Goal: Information Seeking & Learning: Learn about a topic

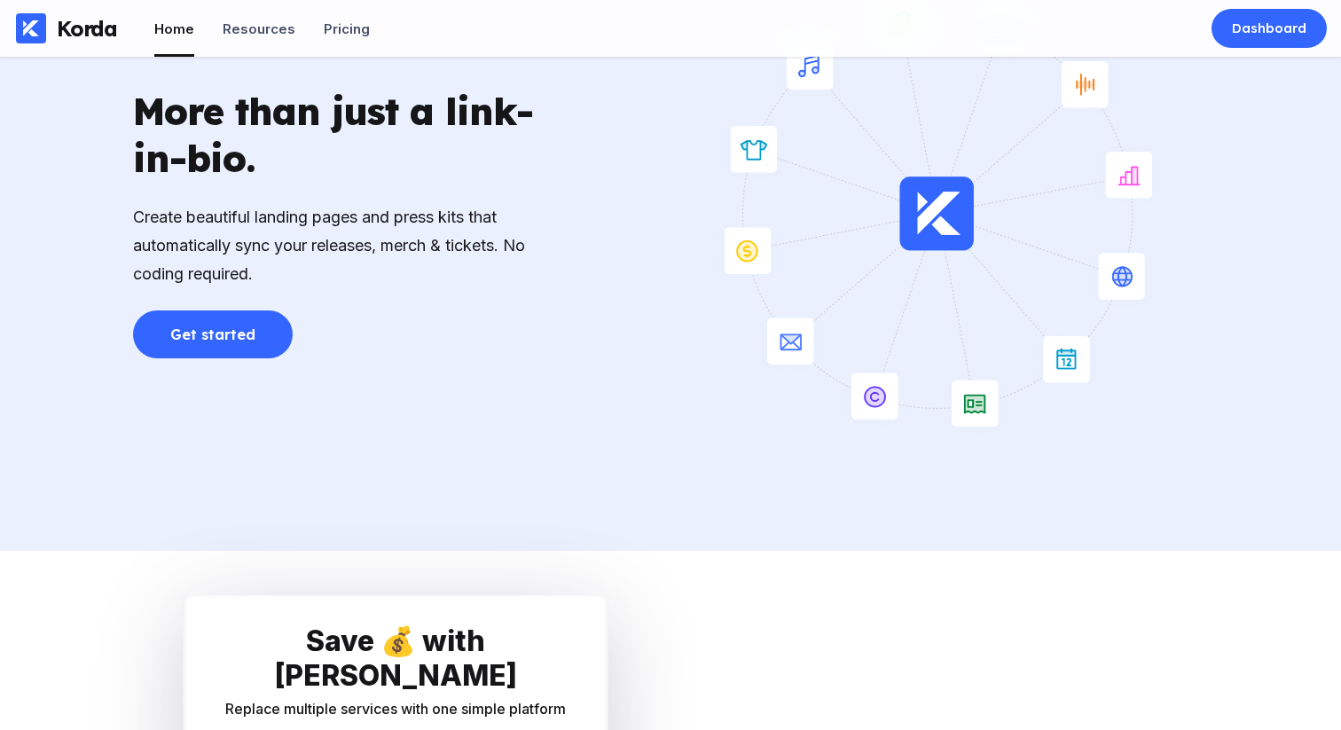
scroll to position [2129, 0]
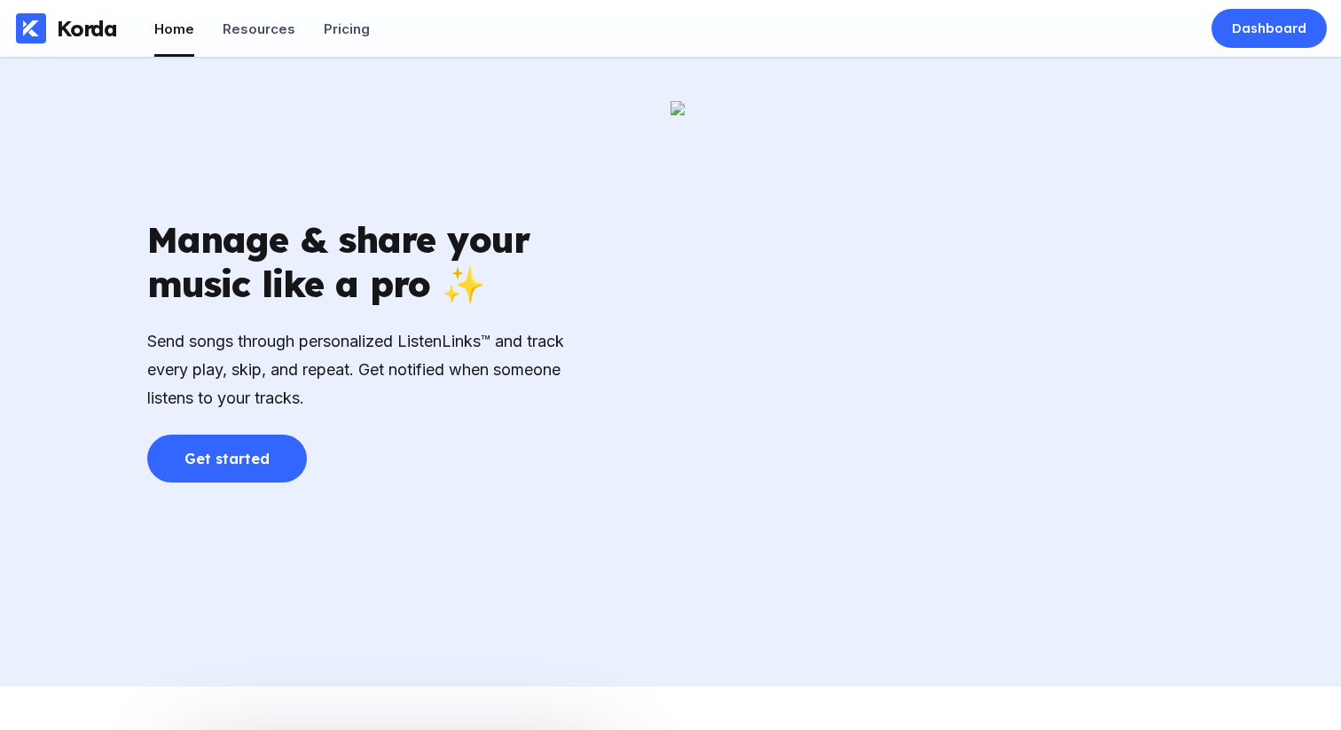
scroll to position [2468, 0]
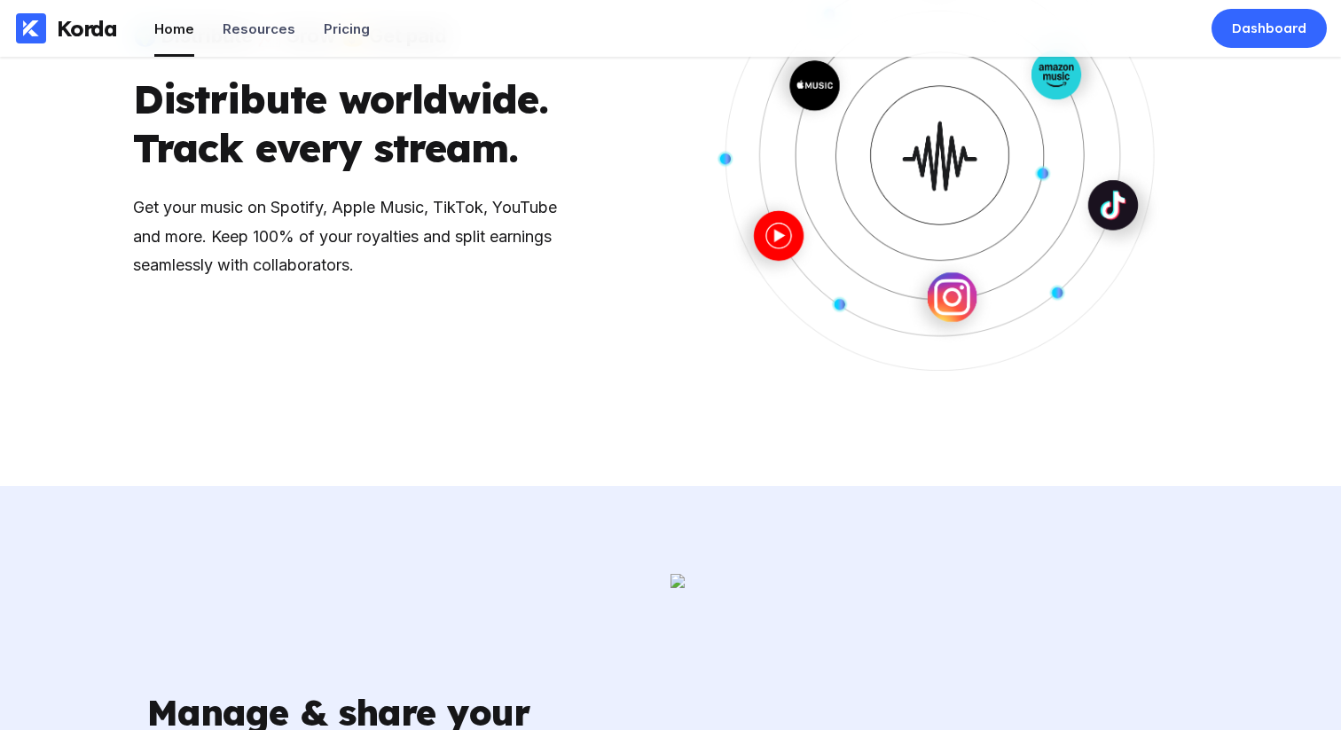
scroll to position [2006, 0]
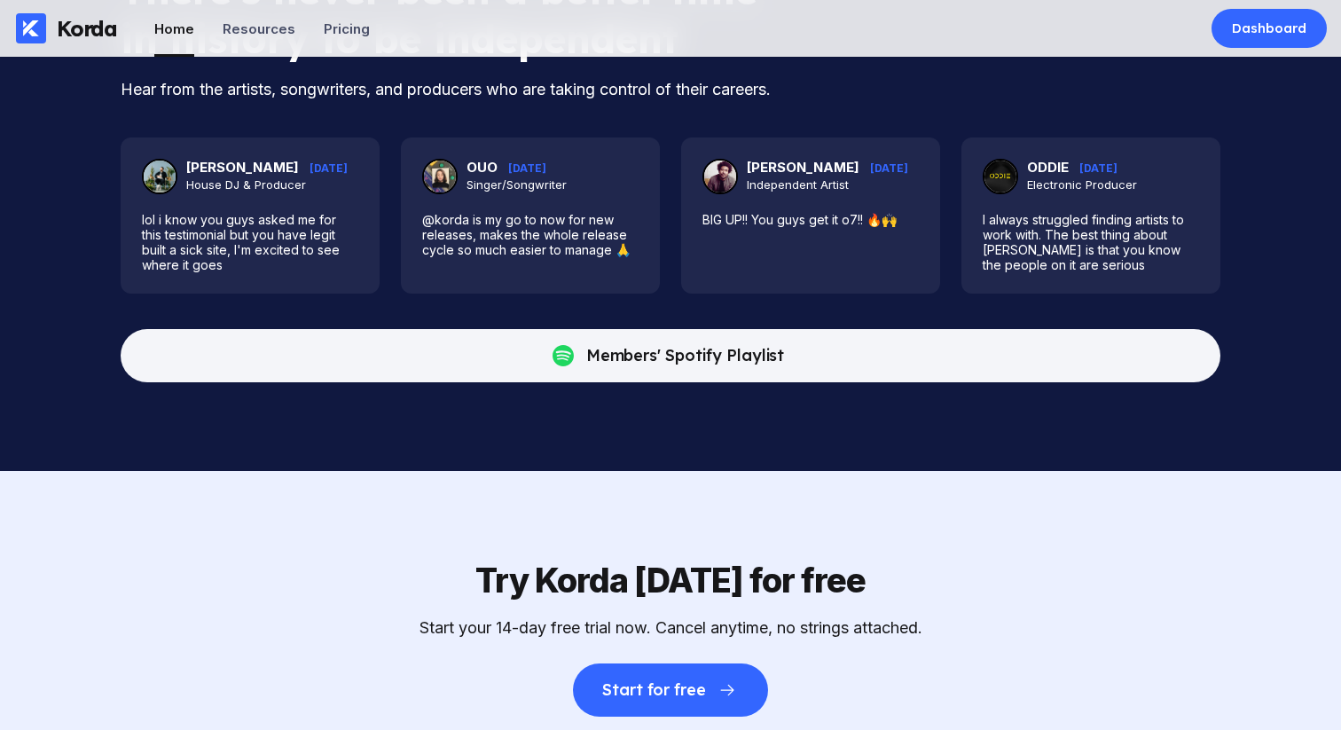
scroll to position [4403, 0]
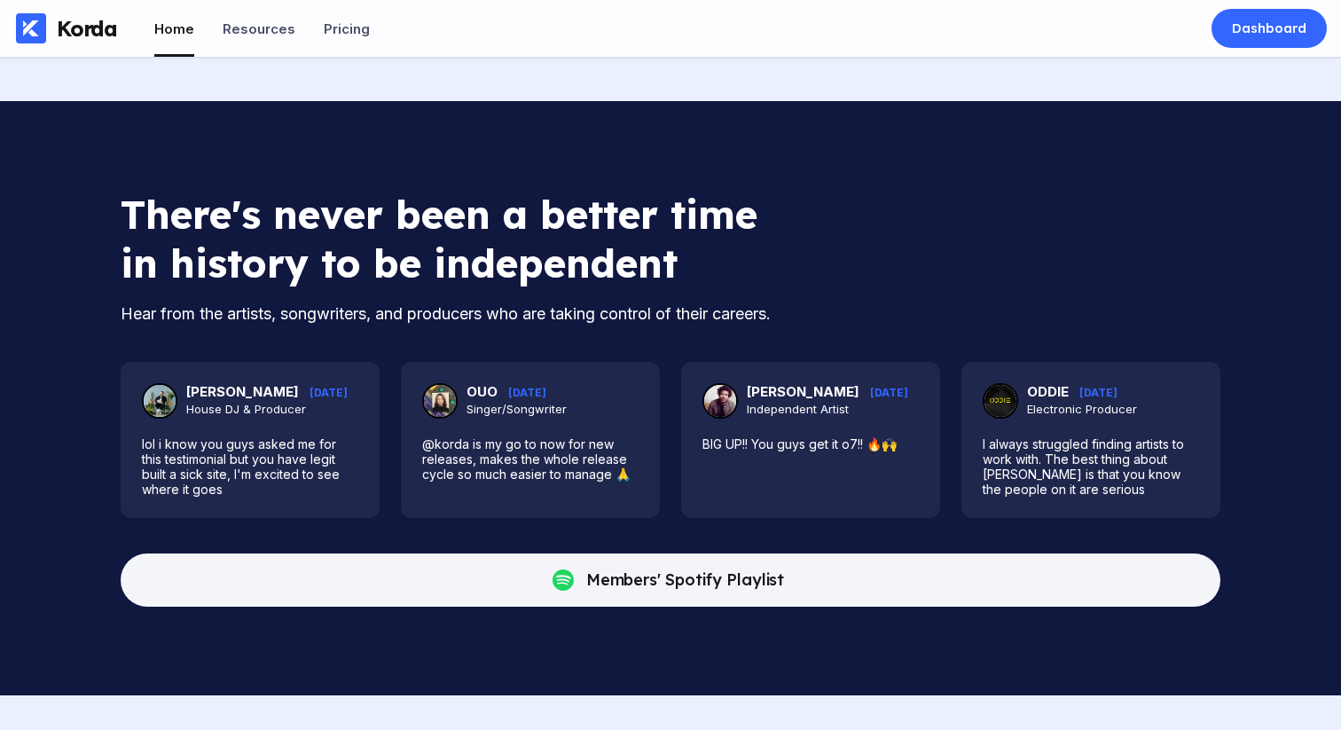
click at [753, 287] on div "There's never been a better time in history to be independent" at bounding box center [440, 239] width 638 height 98
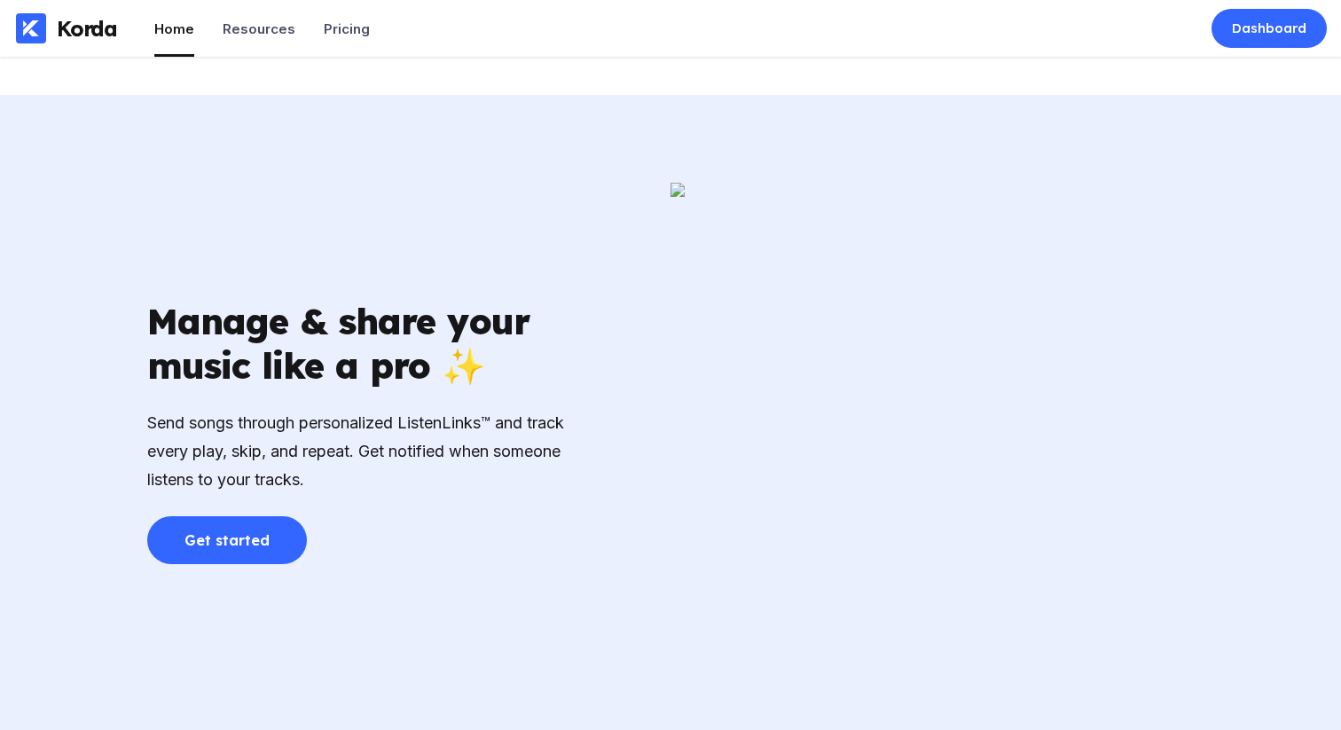
scroll to position [2390, 0]
click at [825, 259] on img at bounding box center [931, 430] width 523 height 497
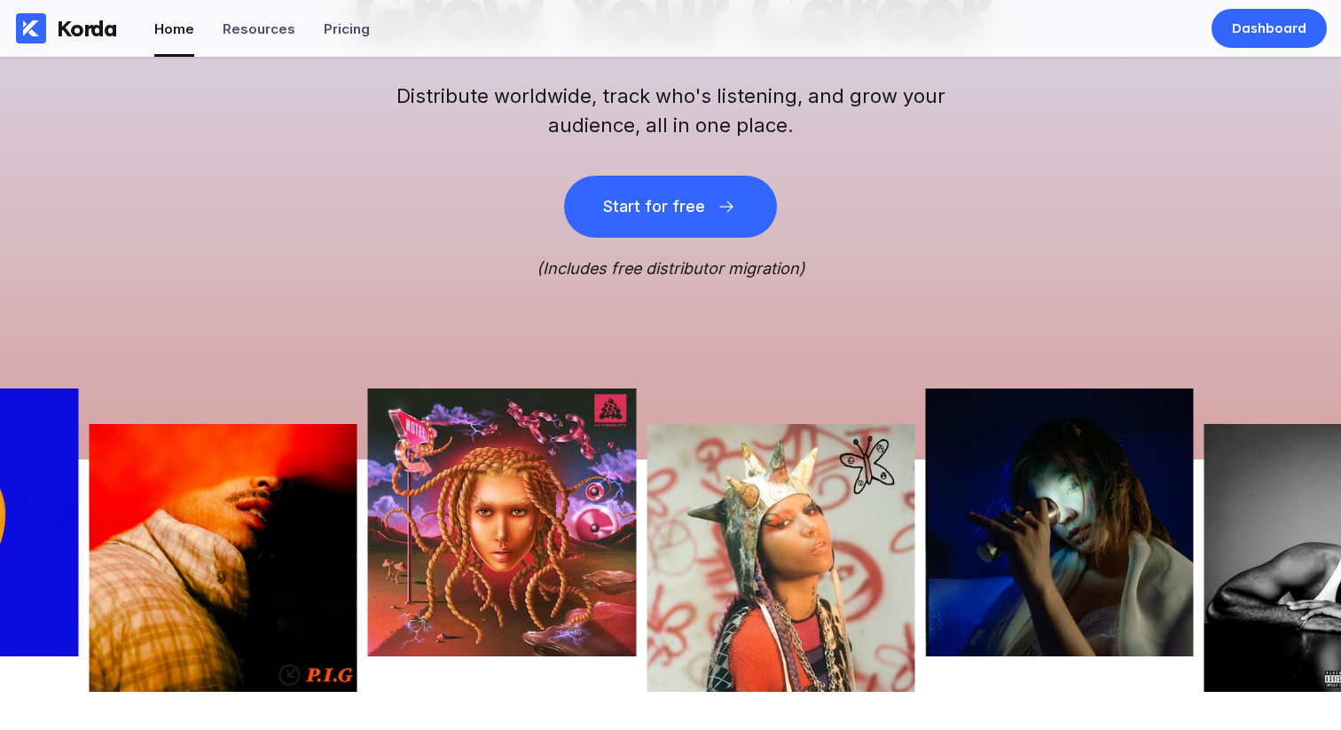
scroll to position [0, 0]
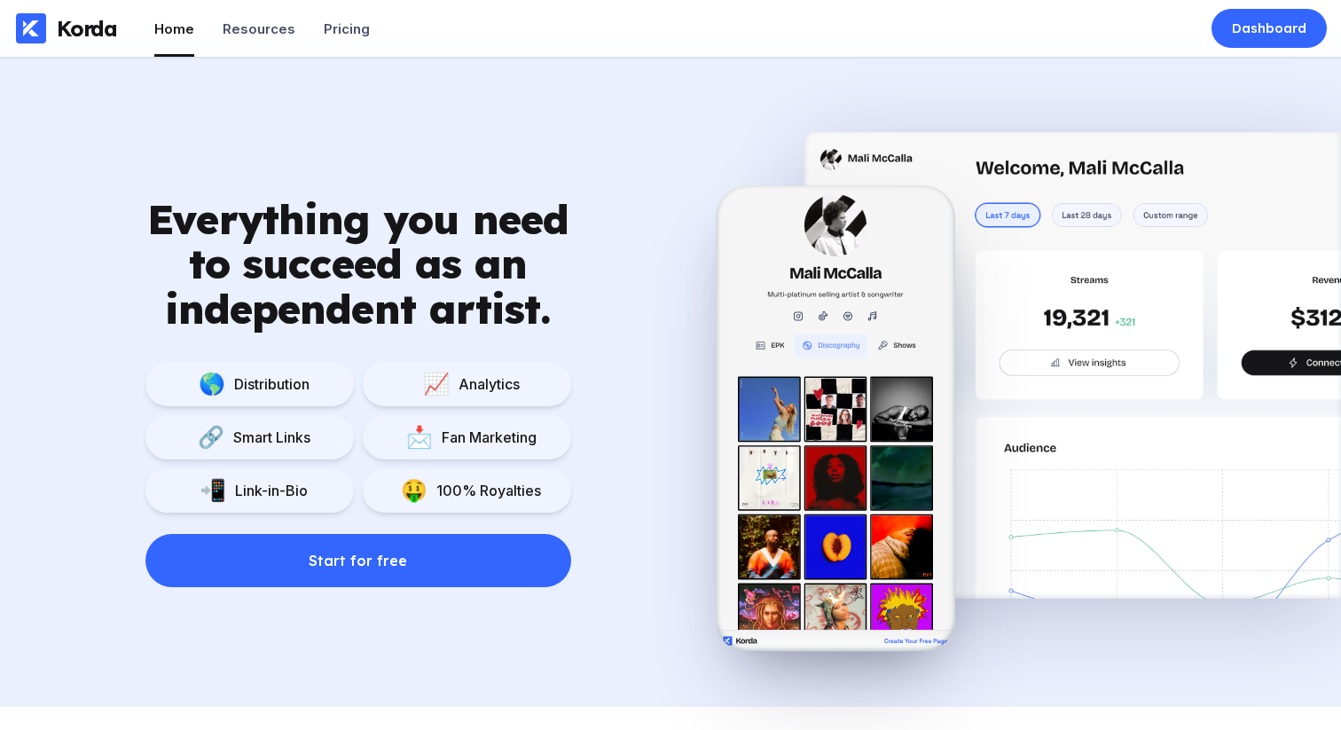
scroll to position [1220, 0]
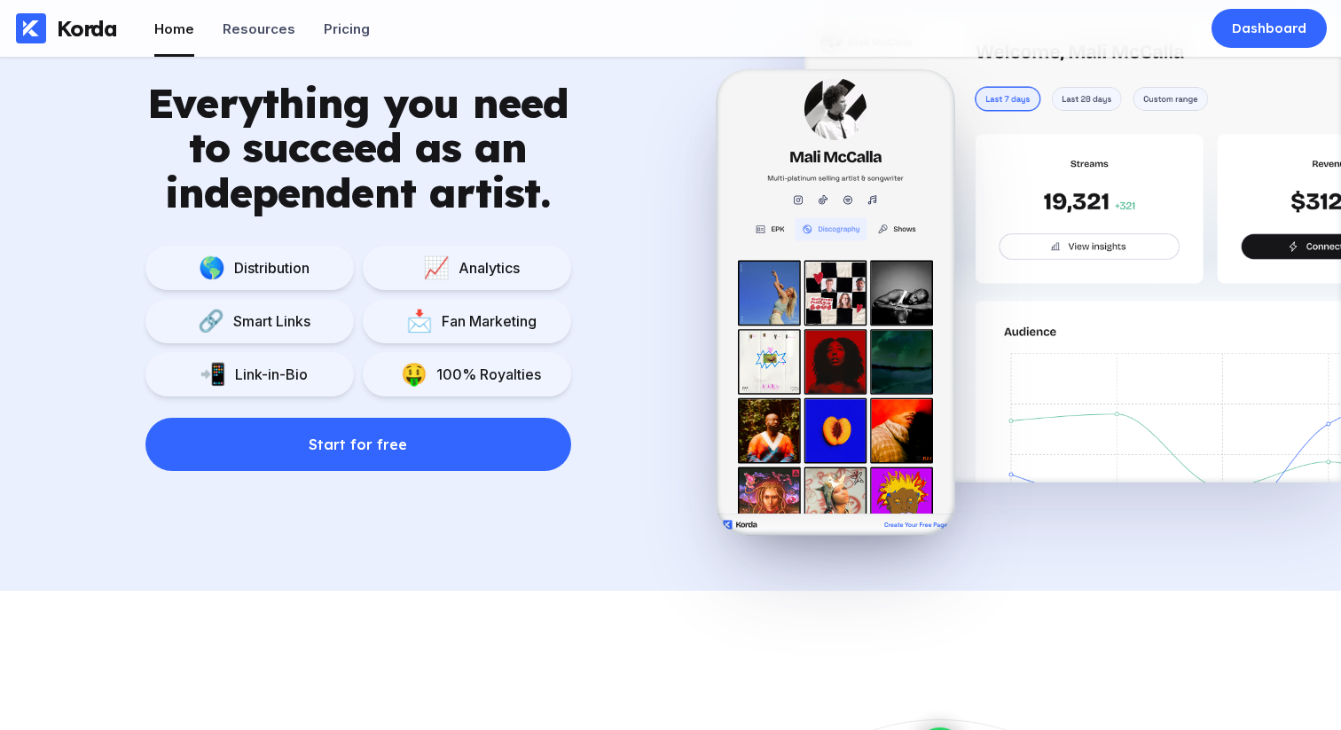
click at [354, 567] on div "Everything you need to succeed as an independent artist. 🌎 Distribution 📈 Analy…" at bounding box center [670, 254] width 1341 height 674
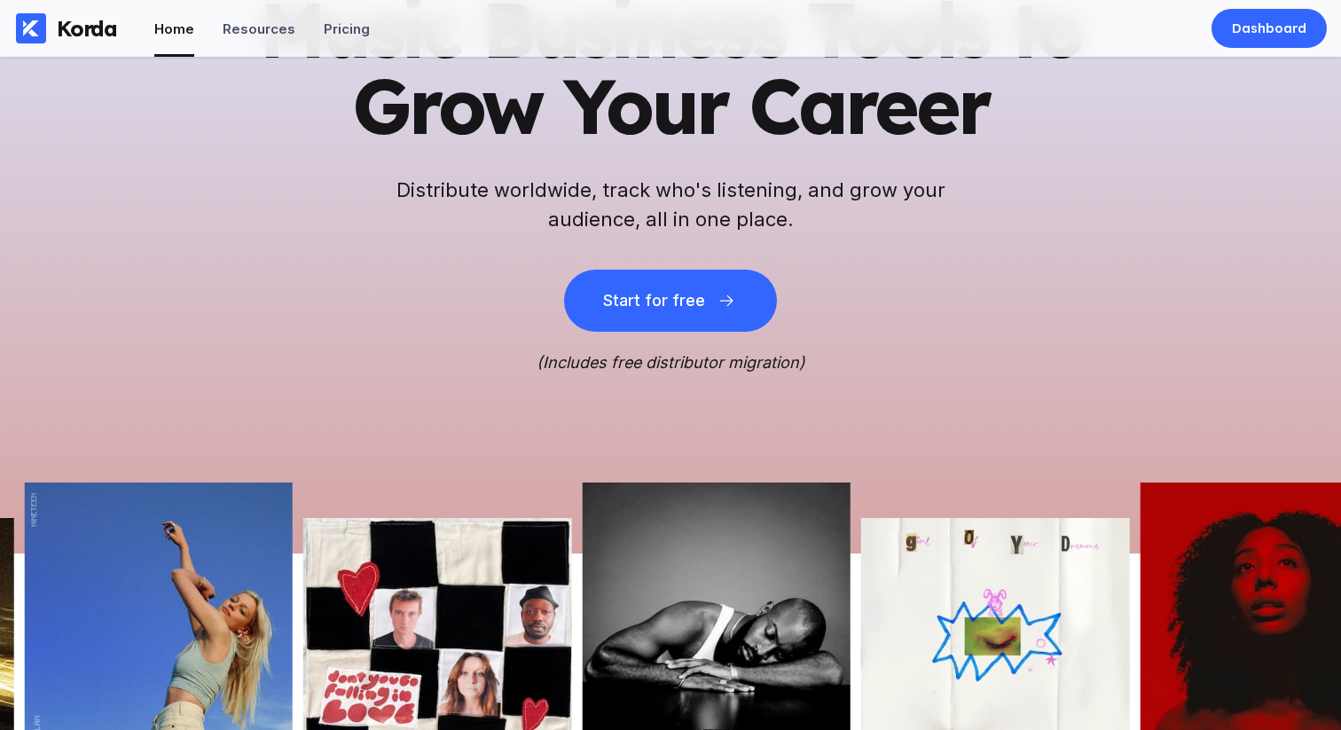
scroll to position [107, 0]
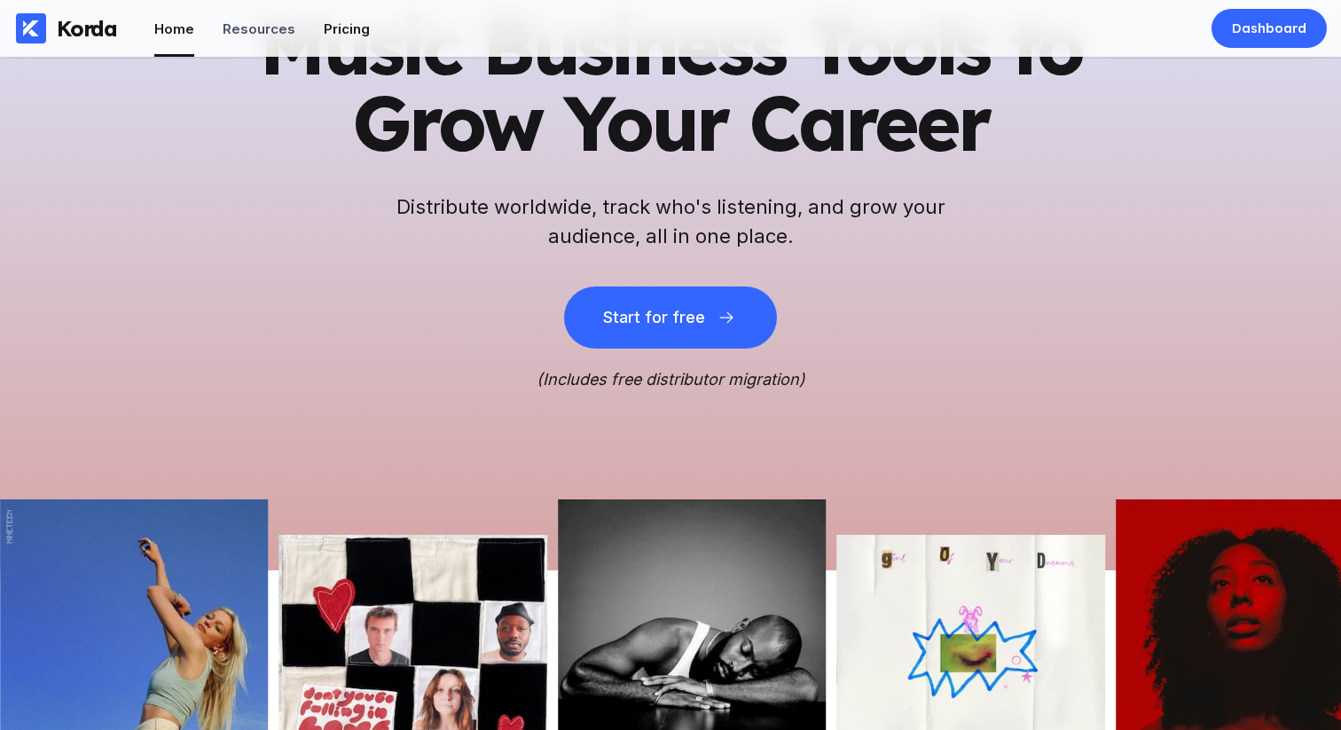
click at [329, 33] on div "Pricing" at bounding box center [347, 28] width 46 height 17
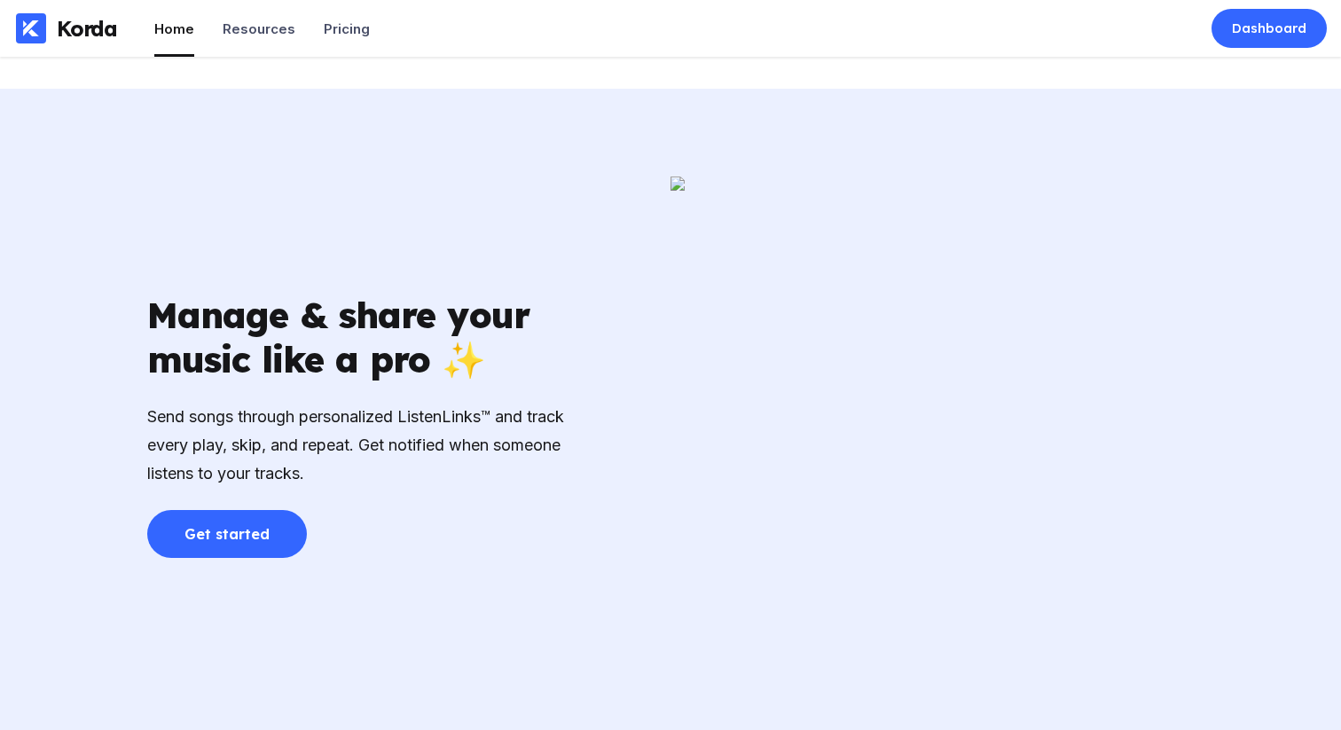
scroll to position [2406, 0]
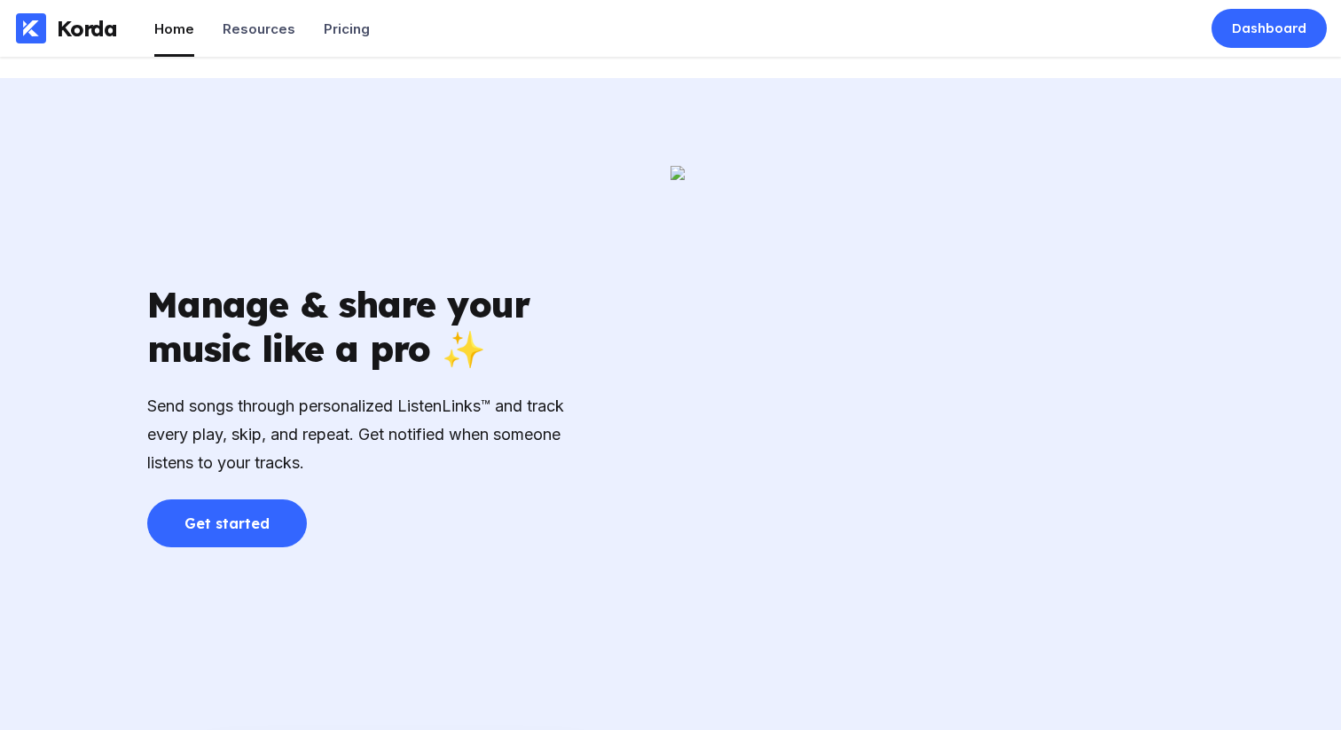
click at [458, 409] on div "Send songs through personalized ListenLinks™ and track every play, skip, and re…" at bounding box center [360, 435] width 426 height 86
click at [458, 408] on div "Send songs through personalized ListenLinks™ and track every play, skip, and re…" at bounding box center [360, 435] width 426 height 86
click at [484, 447] on div "Send songs through personalized ListenLinks™ and track every play, skip, and re…" at bounding box center [360, 435] width 426 height 86
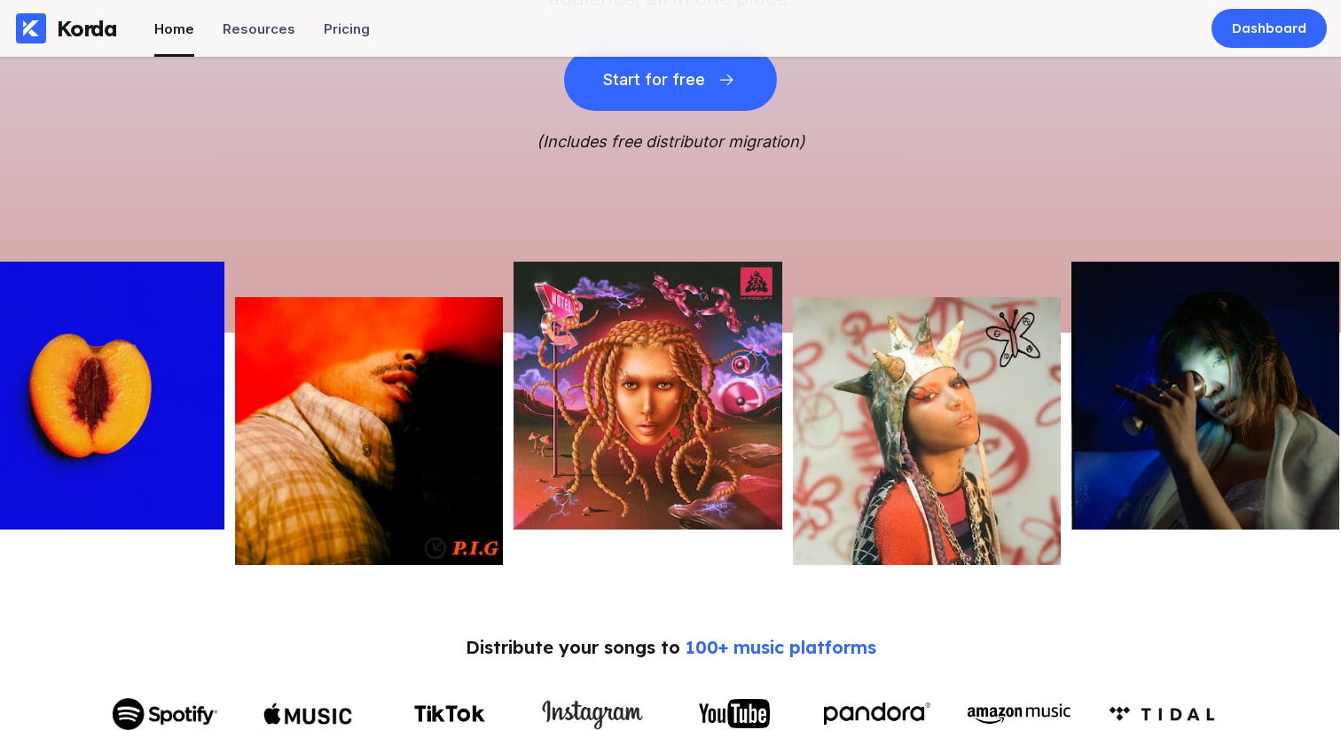
scroll to position [0, 0]
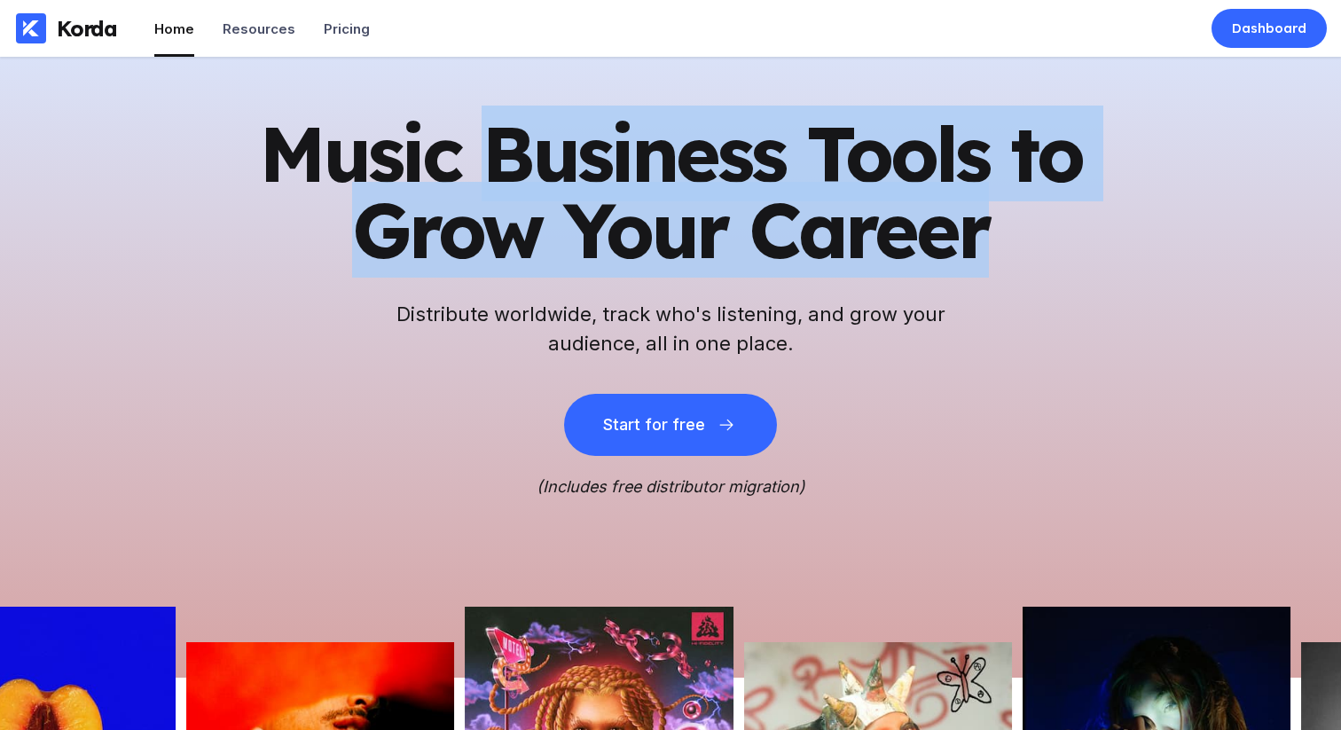
drag, startPoint x: 481, startPoint y: 186, endPoint x: 925, endPoint y: 279, distance: 453.9
click at [922, 278] on div "Music Business Tools to Grow Your Career Distribute worldwide, track who's list…" at bounding box center [670, 305] width 869 height 380
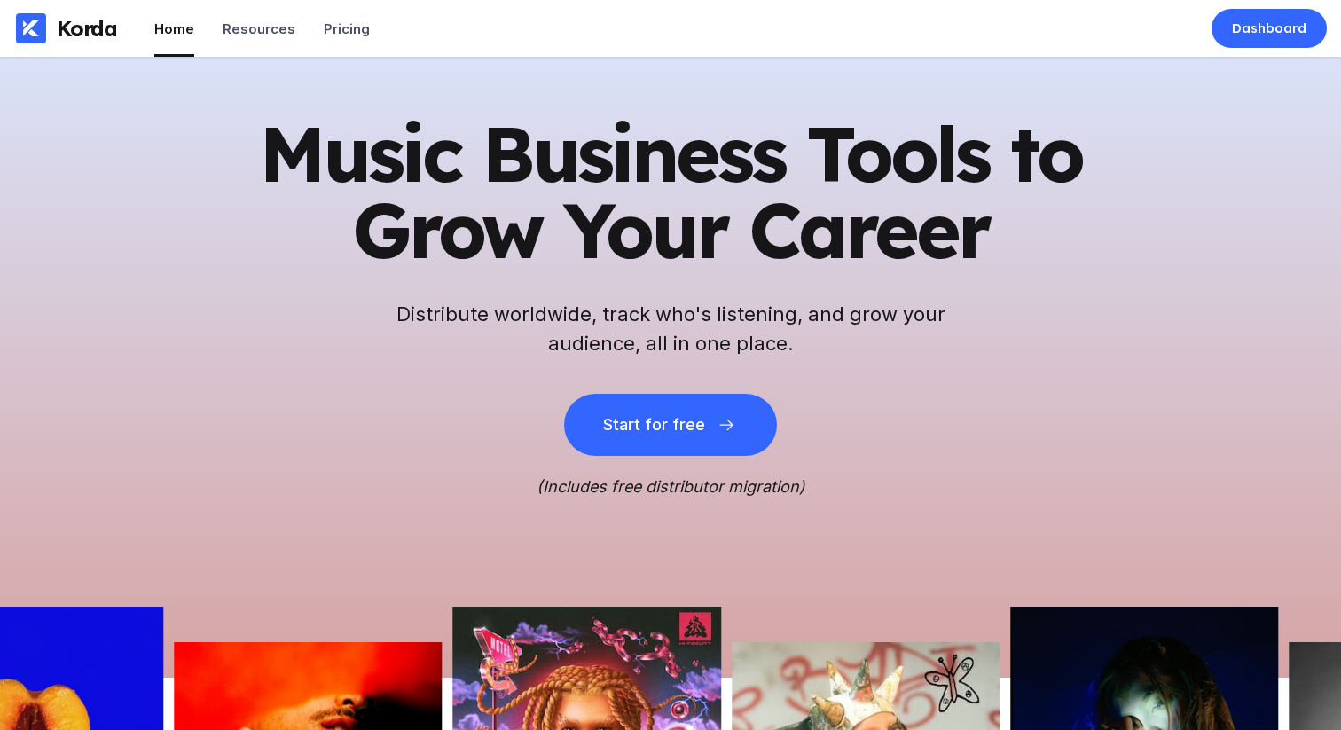
click at [982, 304] on div "Music Business Tools to Grow Your Career Distribute worldwide, track who's list…" at bounding box center [670, 305] width 869 height 380
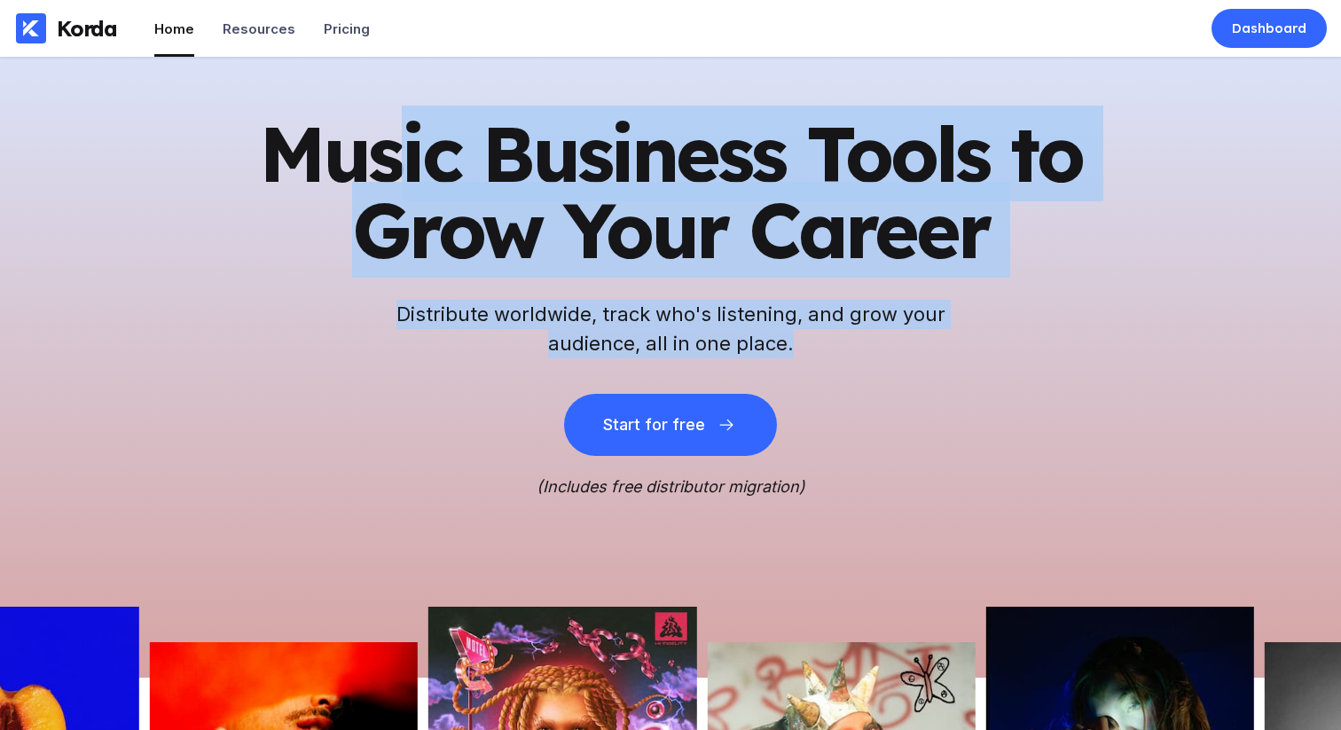
drag, startPoint x: 922, startPoint y: 348, endPoint x: 407, endPoint y: 191, distance: 538.6
click at [407, 191] on div "Music Business Tools to Grow Your Career Distribute worldwide, track who's list…" at bounding box center [670, 305] width 869 height 380
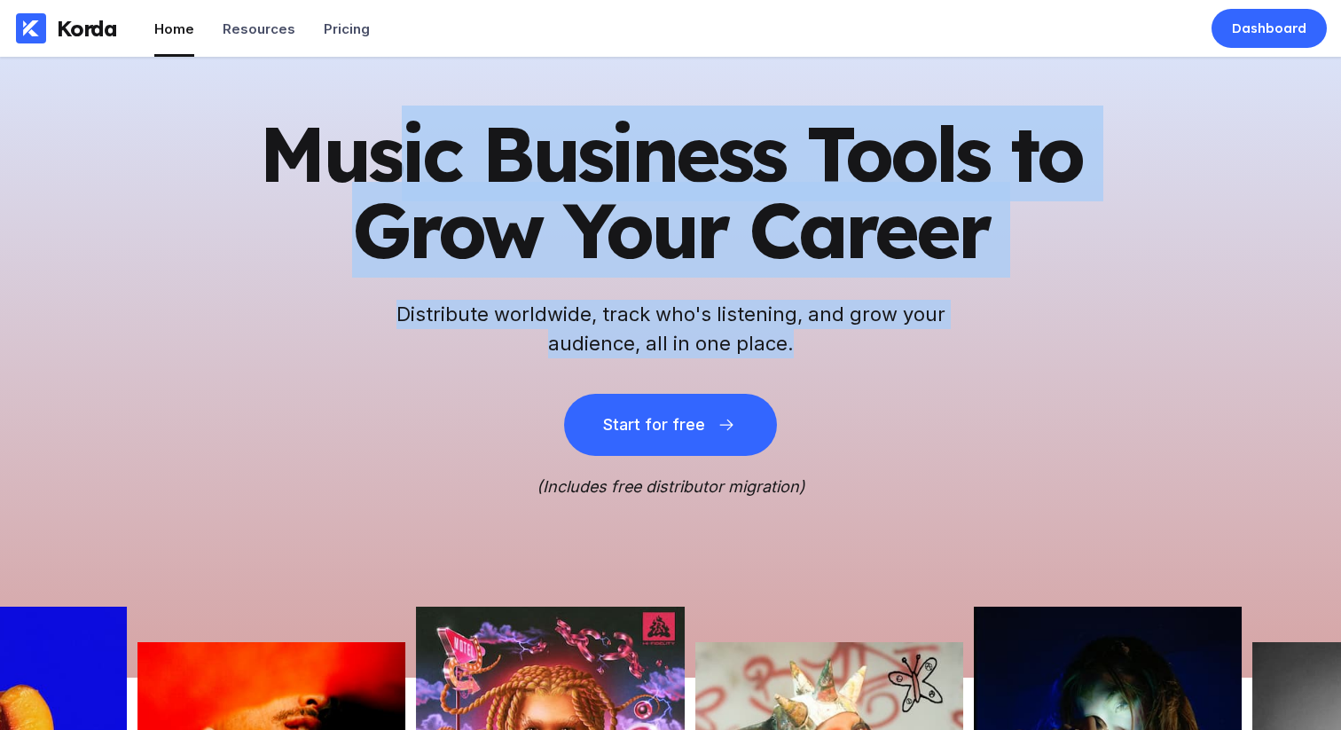
click at [407, 191] on h1 "Music Business Tools to Grow Your Career" at bounding box center [670, 191] width 869 height 153
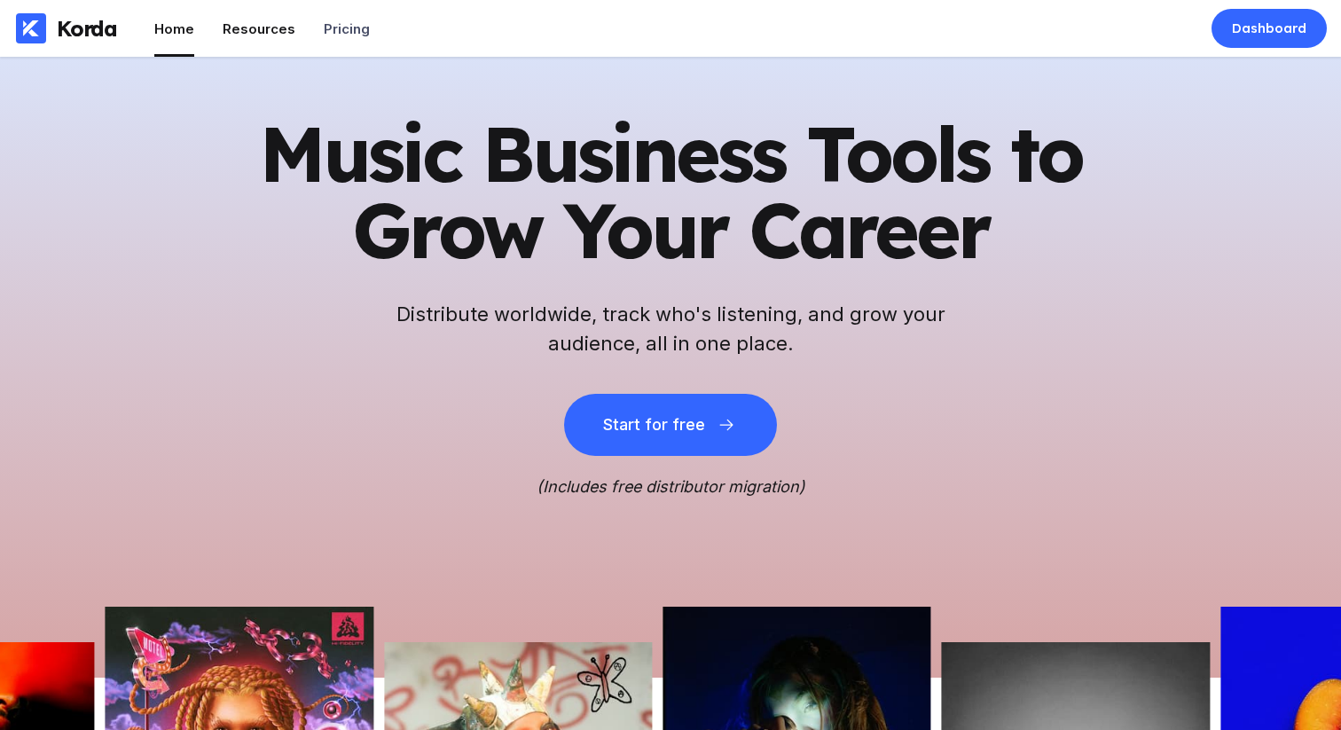
drag, startPoint x: 501, startPoint y: 284, endPoint x: 253, endPoint y: 6, distance: 372.4
click at [500, 281] on div "Music Business Tools to Grow Your Career Distribute worldwide, track who's list…" at bounding box center [670, 305] width 869 height 380
